Goal: Transaction & Acquisition: Purchase product/service

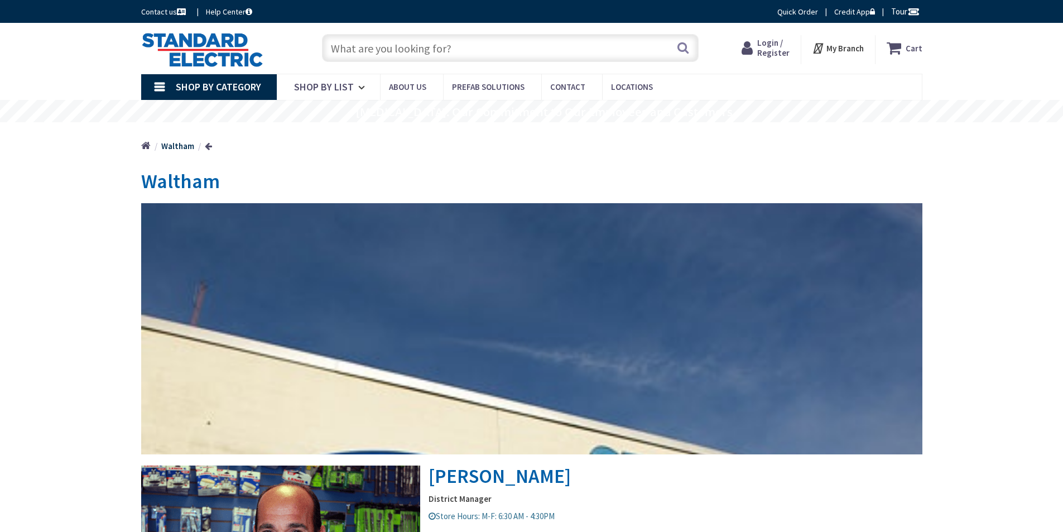
click at [775, 46] on span "Login / Register" at bounding box center [773, 47] width 32 height 21
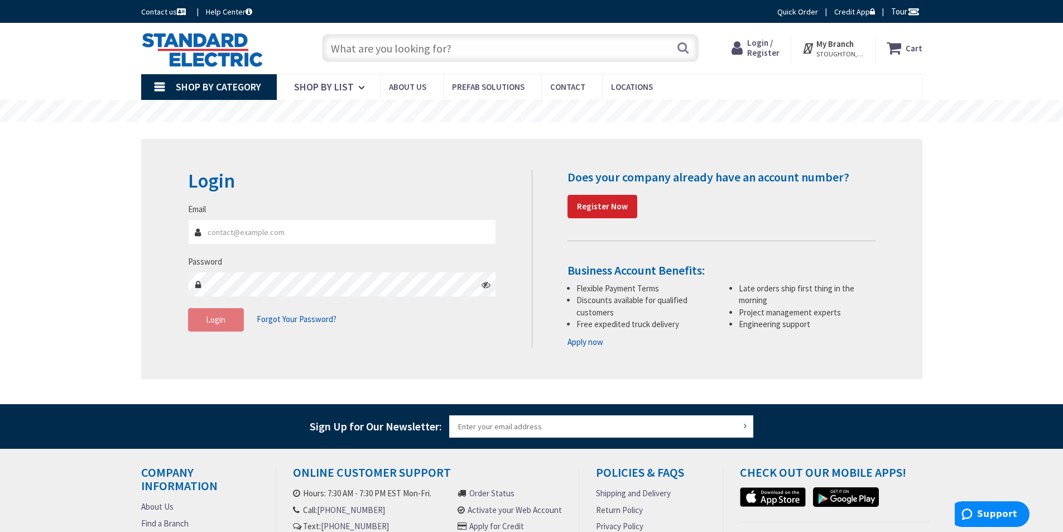
type input "admin@fantinielectric.com"
click at [212, 323] on span "Login" at bounding box center [216, 319] width 20 height 11
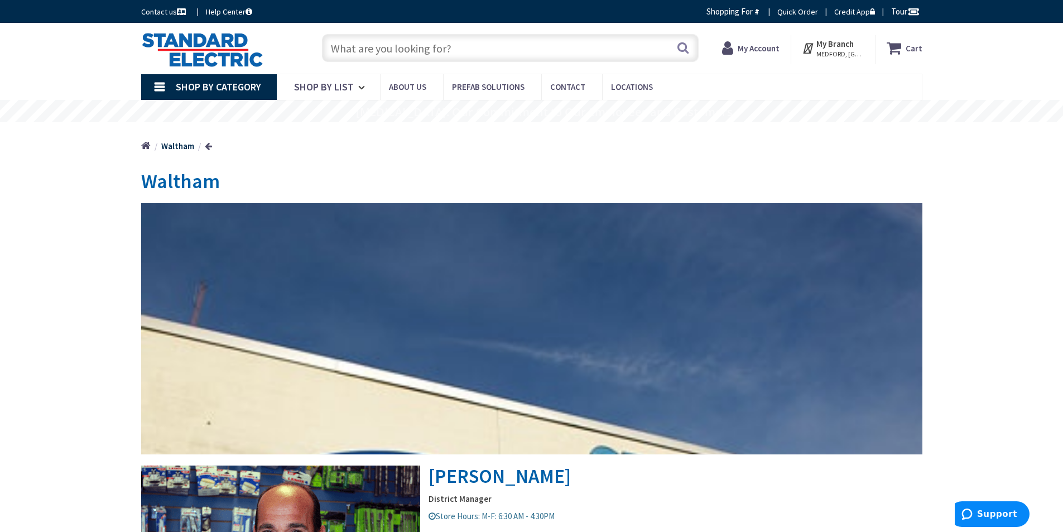
click at [347, 50] on input "text" at bounding box center [510, 48] width 377 height 28
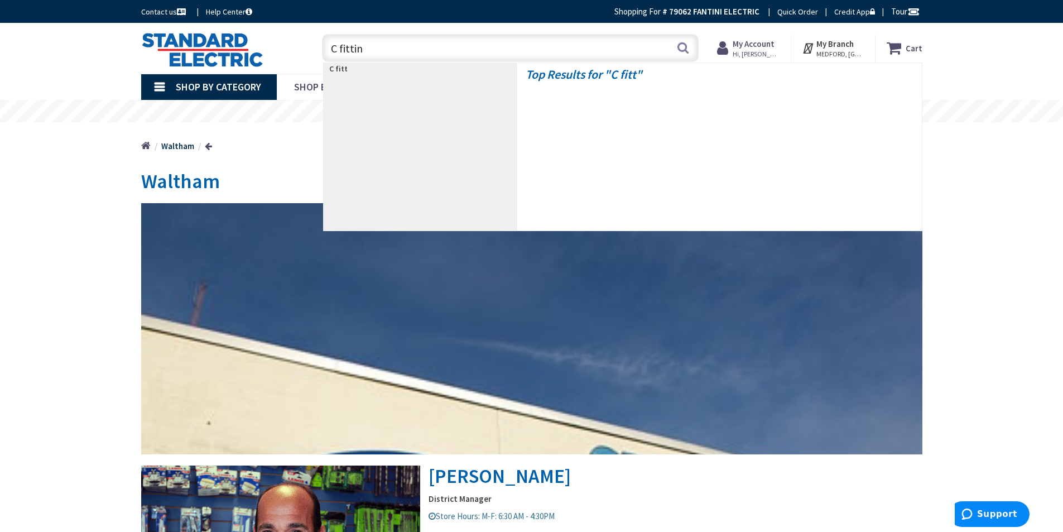
type input "C fitting"
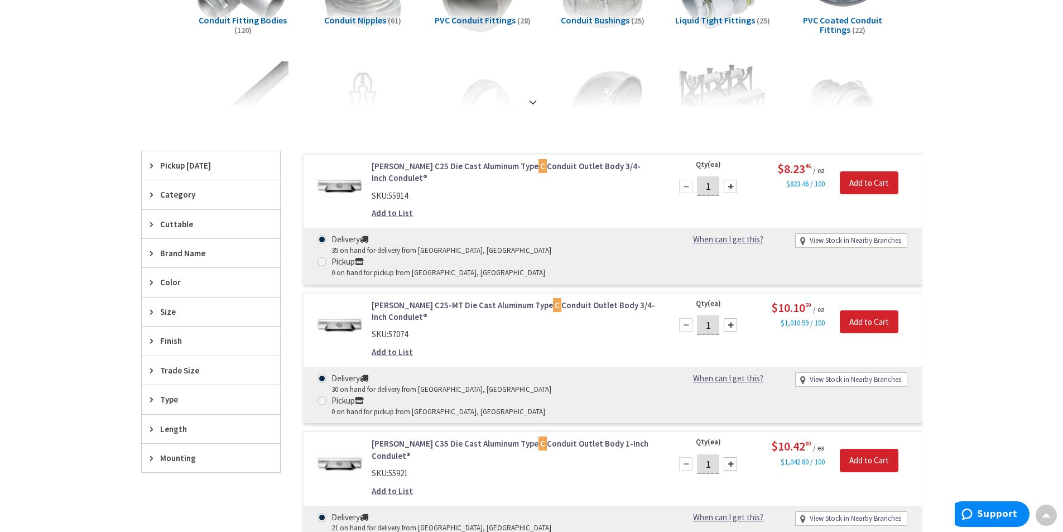
click at [576, 299] on link "Crouse-Hinds C25-MT Die Cast Aluminum Type C Conduit Outlet Body 3/4-Inch Condu…" at bounding box center [514, 311] width 284 height 24
